Goal: Navigation & Orientation: Find specific page/section

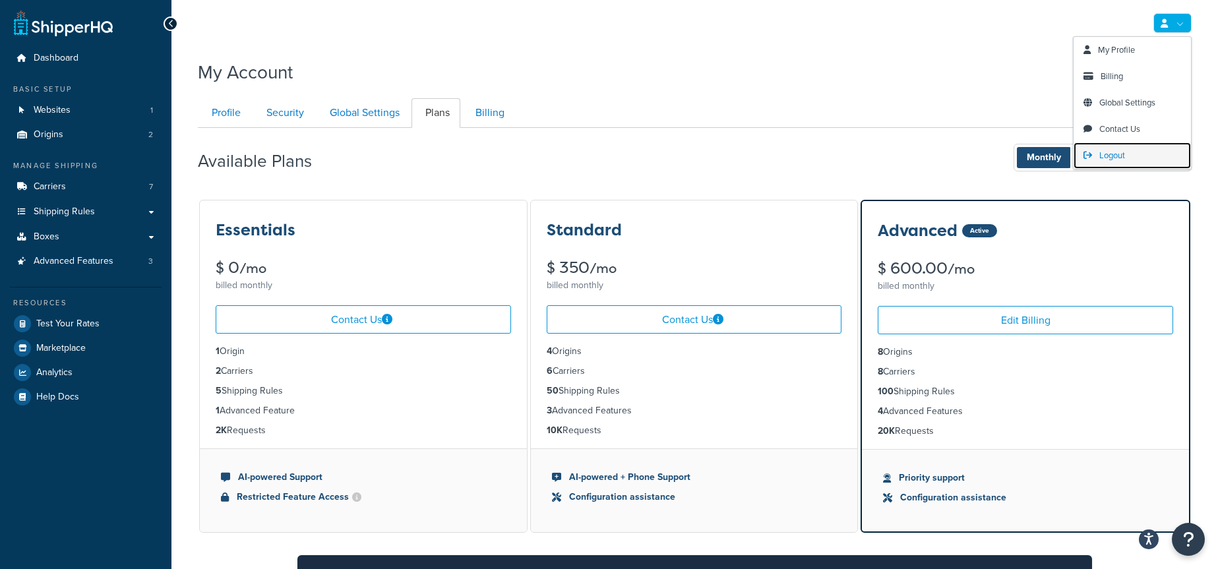
click at [1137, 162] on link "Logout" at bounding box center [1131, 155] width 117 height 26
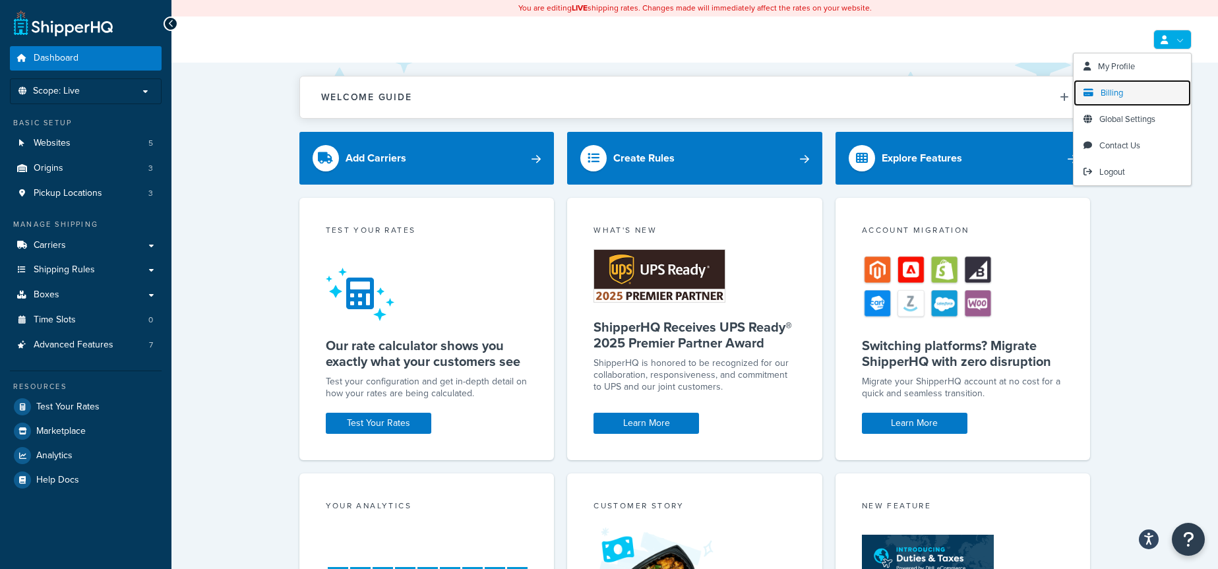
click at [1124, 91] on link "Billing" at bounding box center [1131, 93] width 117 height 26
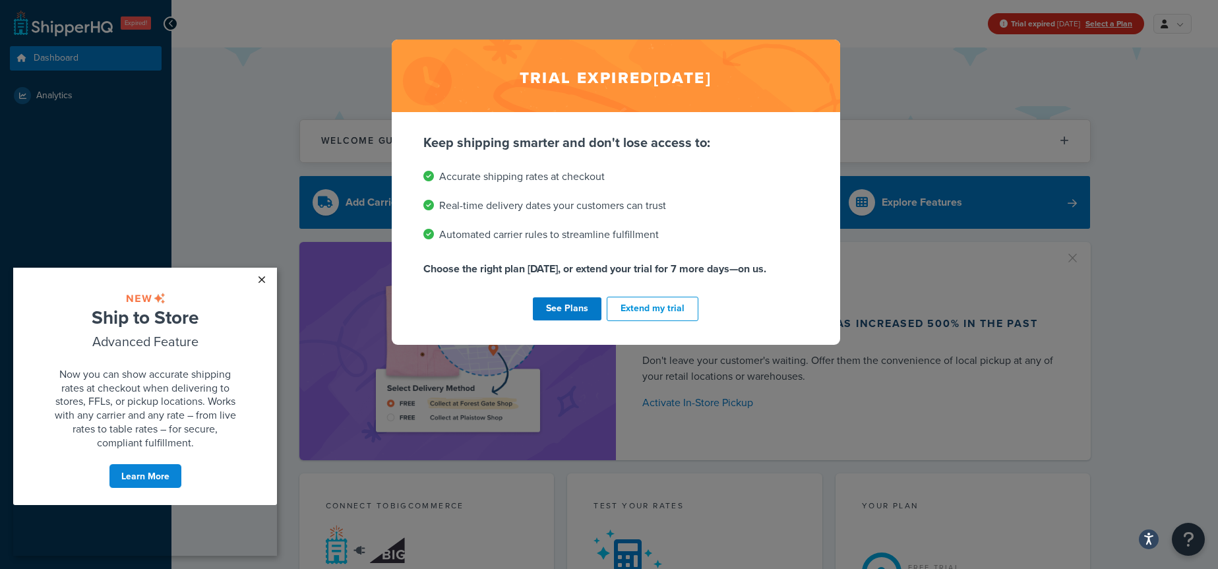
click at [263, 280] on link "×" at bounding box center [261, 280] width 23 height 24
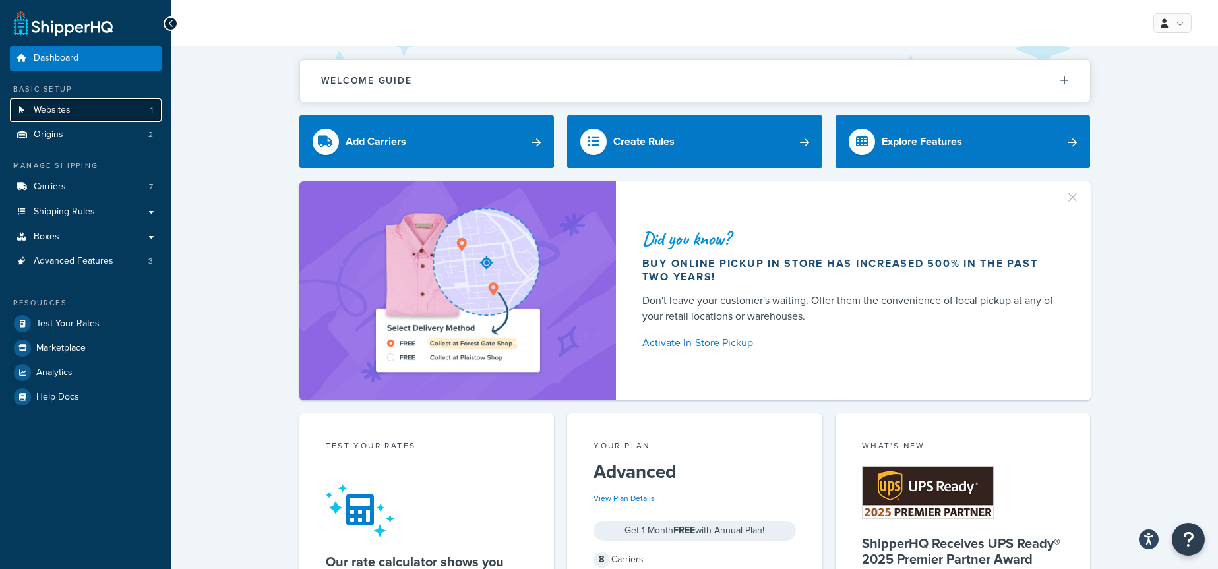
click at [112, 110] on link "Websites 1" at bounding box center [86, 110] width 152 height 24
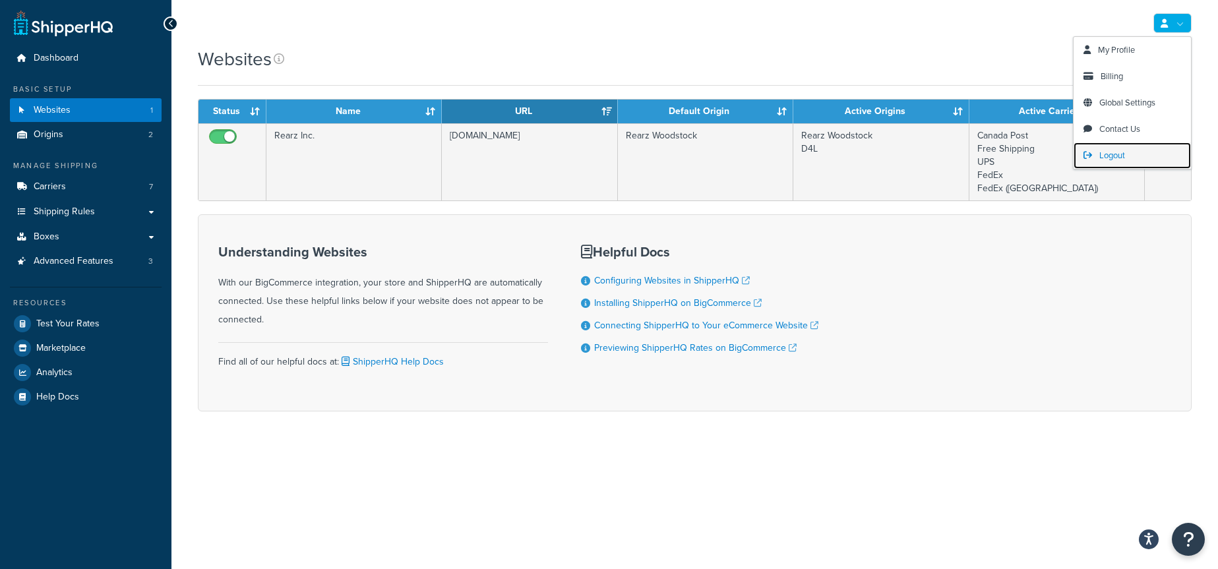
click at [1112, 157] on span "Logout" at bounding box center [1112, 155] width 26 height 13
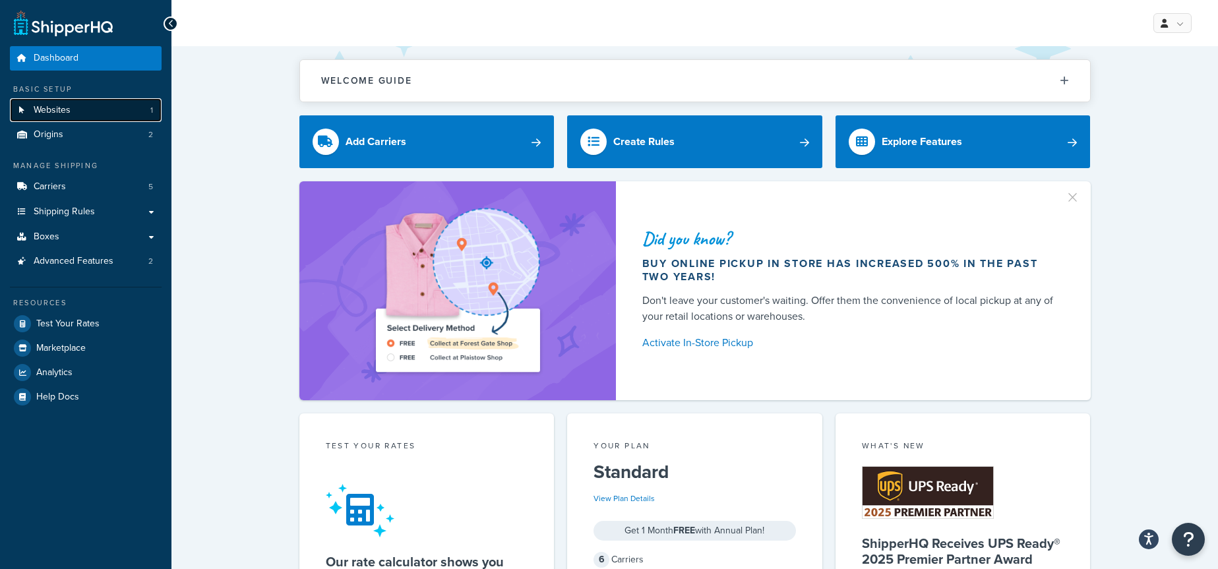
click at [111, 112] on link "Websites 1" at bounding box center [86, 110] width 152 height 24
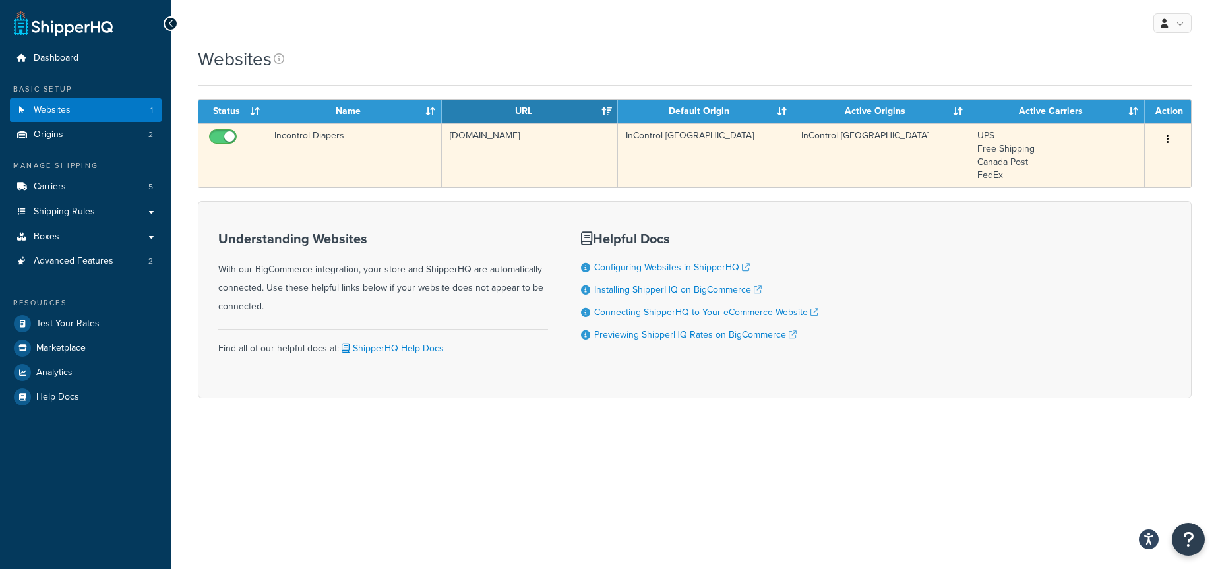
click at [427, 160] on td "Incontrol Diapers" at bounding box center [353, 155] width 175 height 64
